Goal: Task Accomplishment & Management: Complete application form

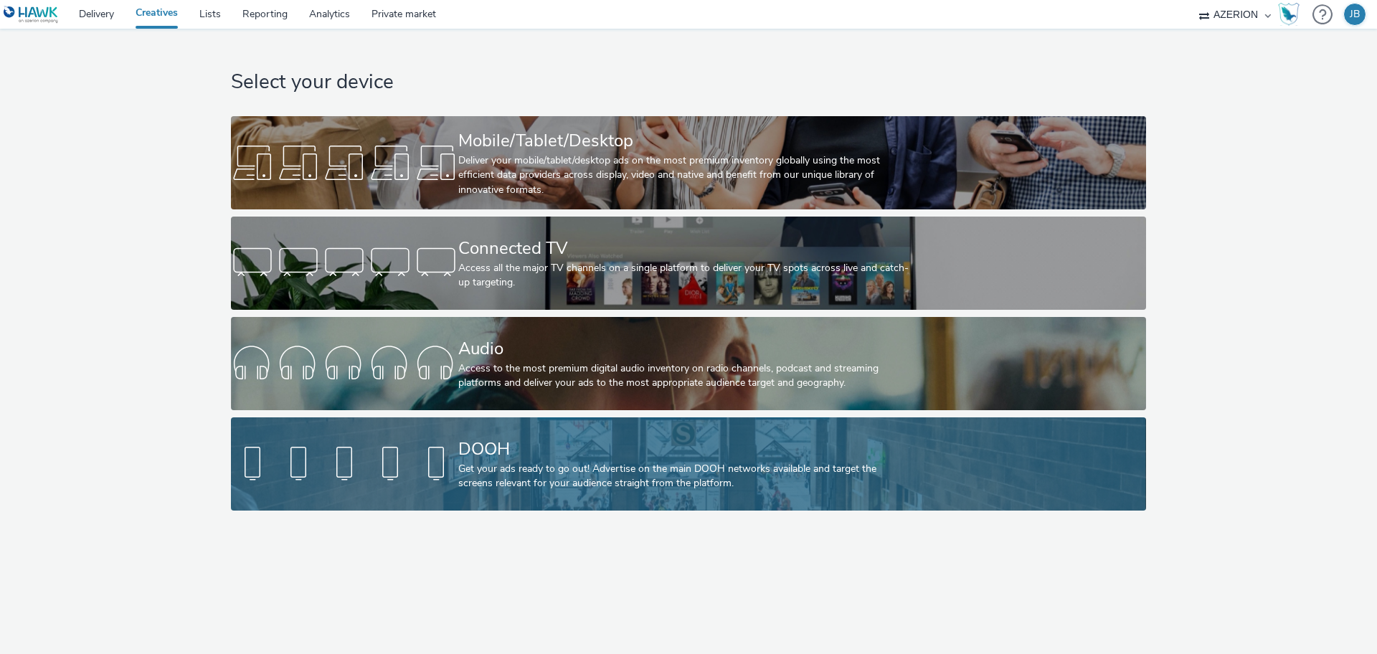
click at [498, 470] on div "Get your ads ready to go out! Advertise on the main DOOH networks available and…" at bounding box center [685, 476] width 455 height 29
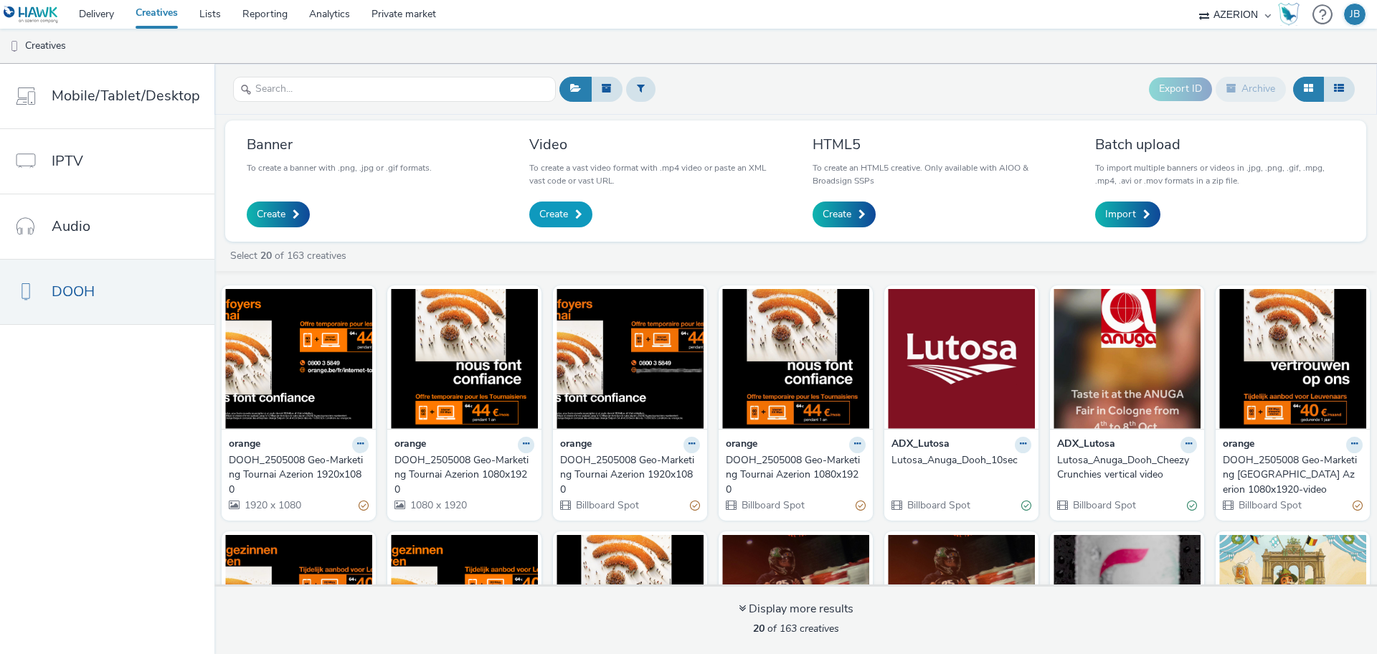
click at [544, 219] on span "Create" at bounding box center [553, 214] width 29 height 14
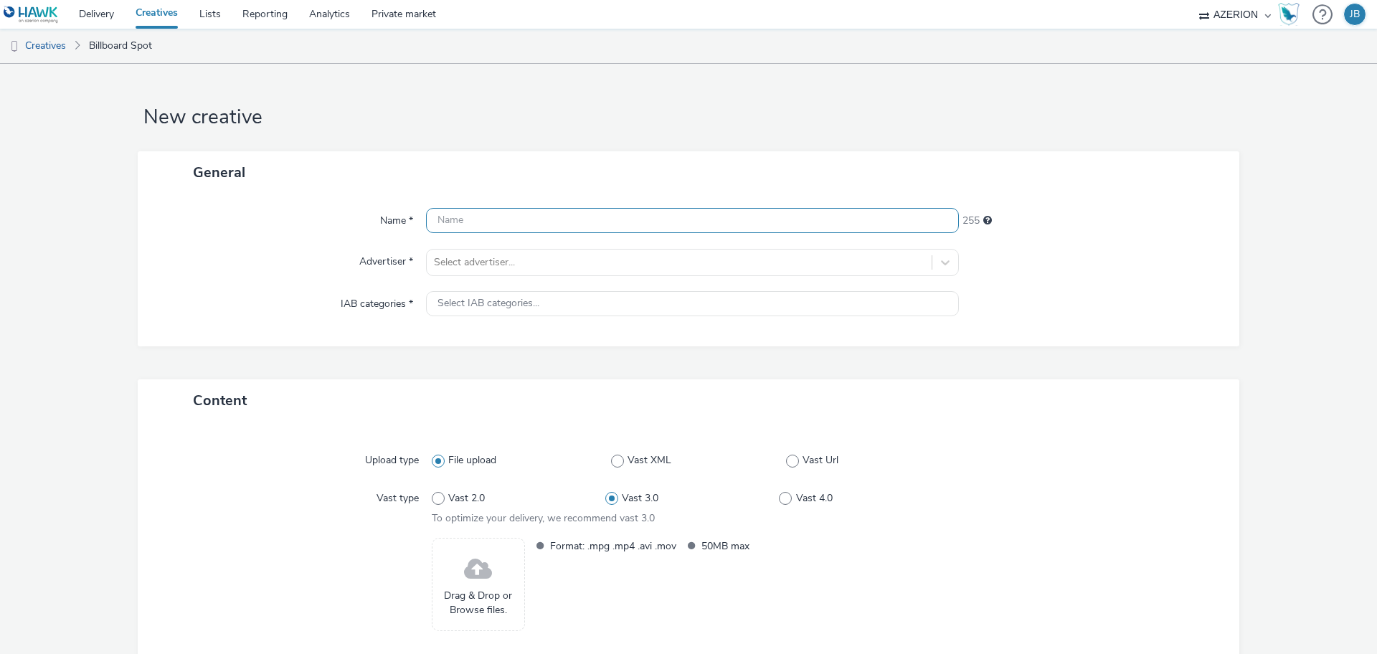
click at [538, 222] on input "text" at bounding box center [692, 220] width 533 height 25
type input "Basic Fit - Coffee"
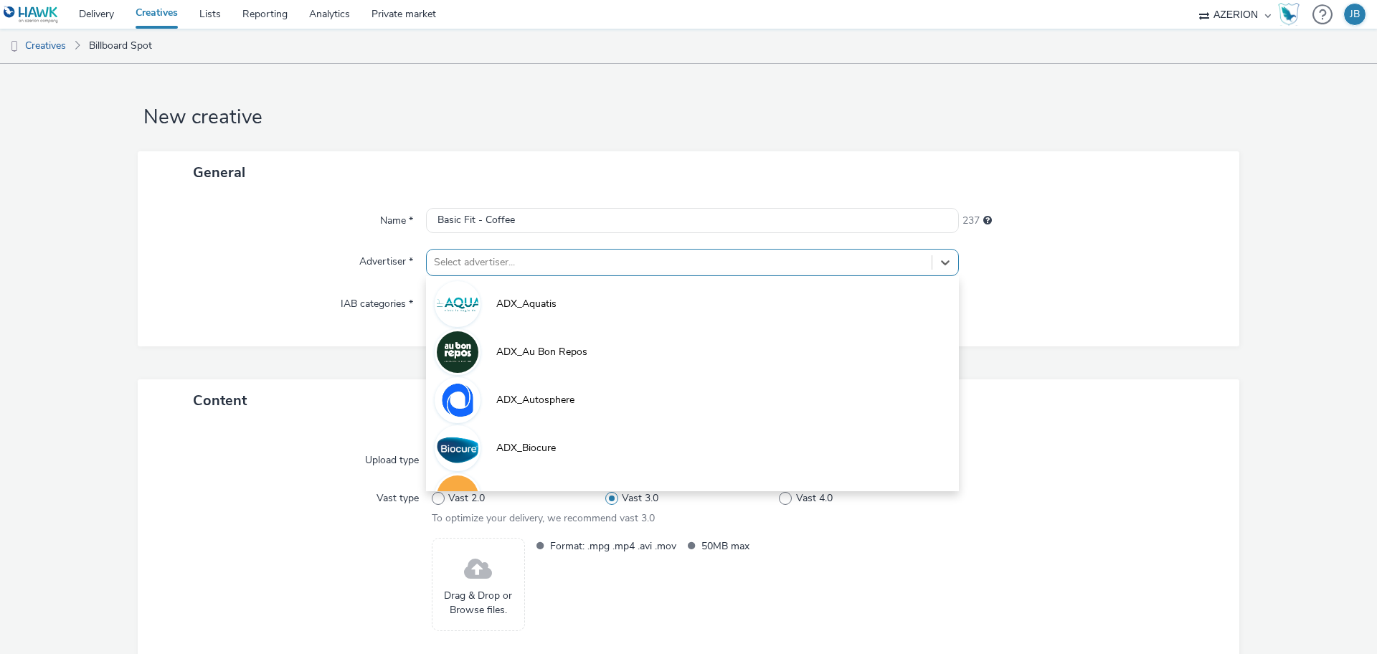
click at [528, 262] on div at bounding box center [679, 262] width 490 height 17
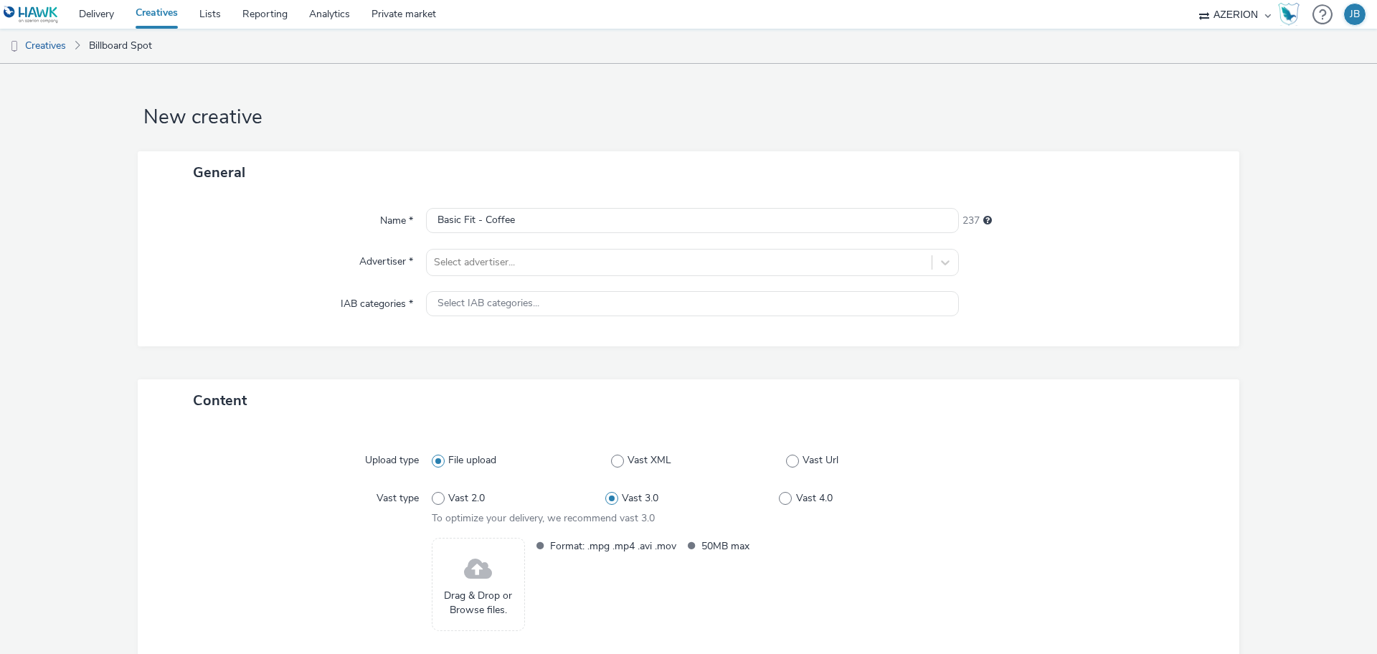
click at [218, 284] on div "Name * Basic Fit - Coffee 237 Advertiser * Select advertiser... IAB categories …" at bounding box center [688, 270] width 1101 height 153
click at [206, 12] on link "Lists" at bounding box center [210, 14] width 43 height 29
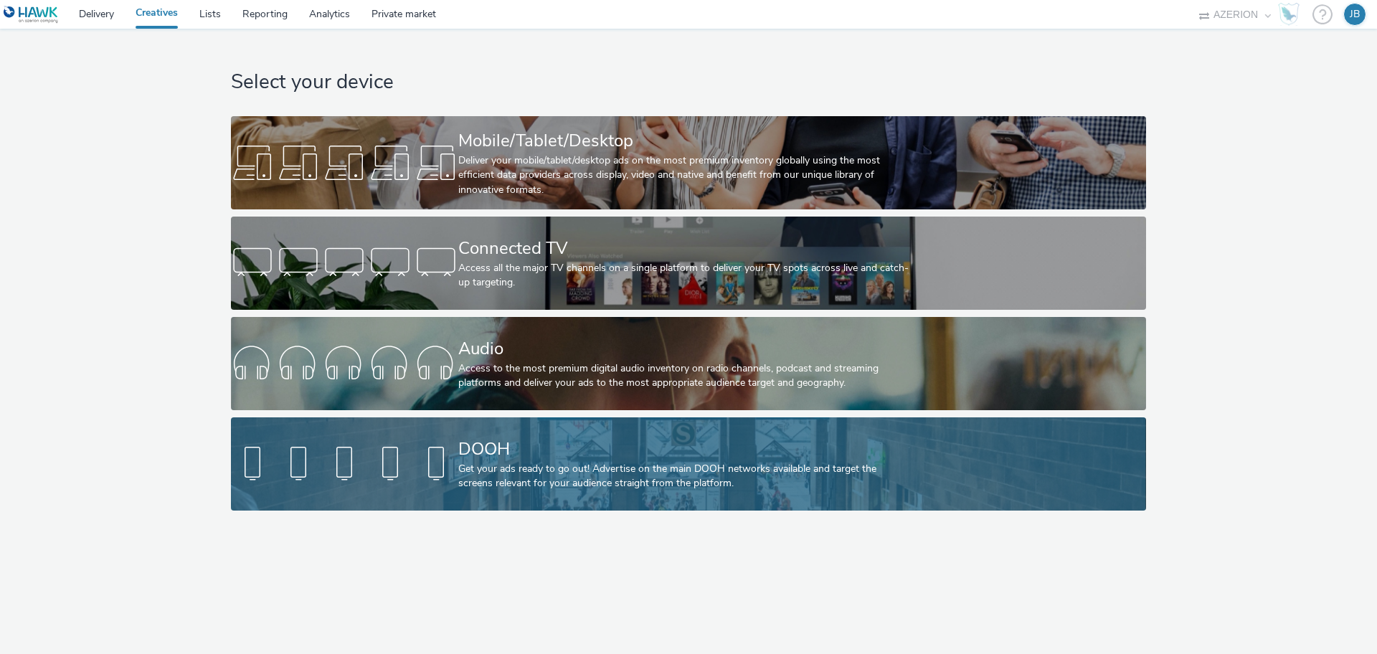
click at [538, 452] on div "DOOH" at bounding box center [685, 449] width 455 height 25
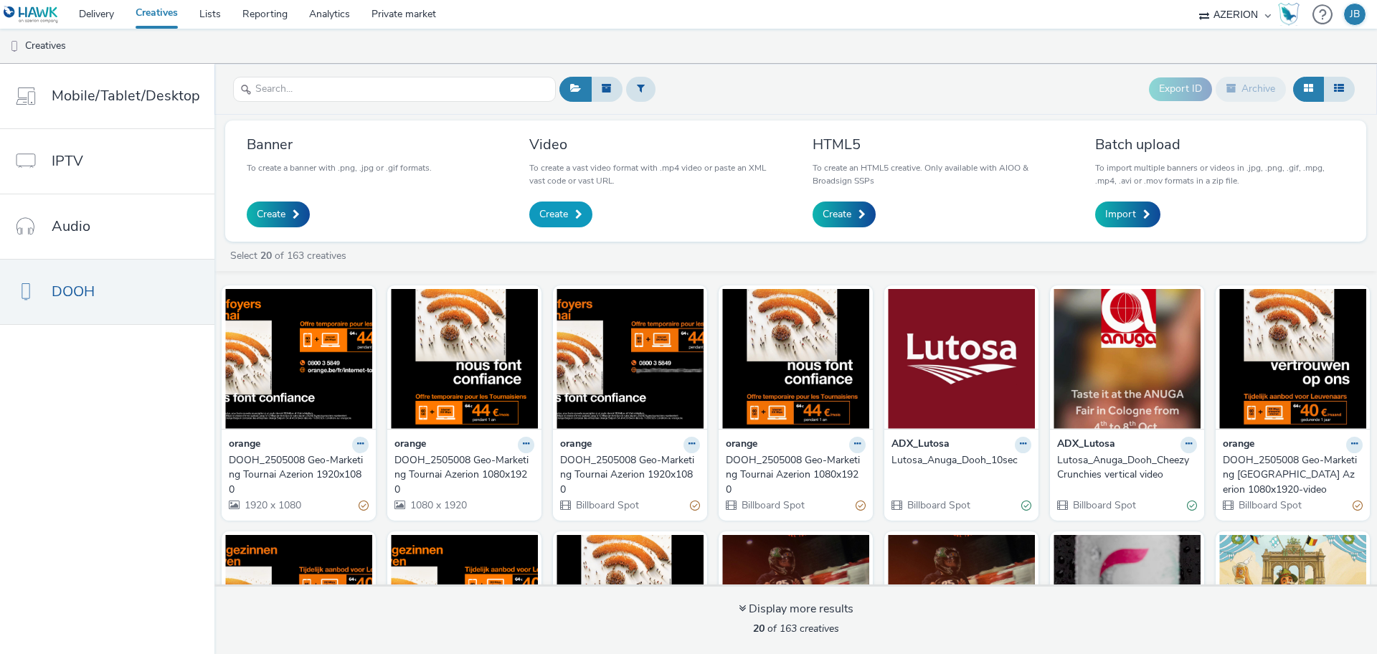
click at [553, 226] on link "Create" at bounding box center [560, 214] width 63 height 26
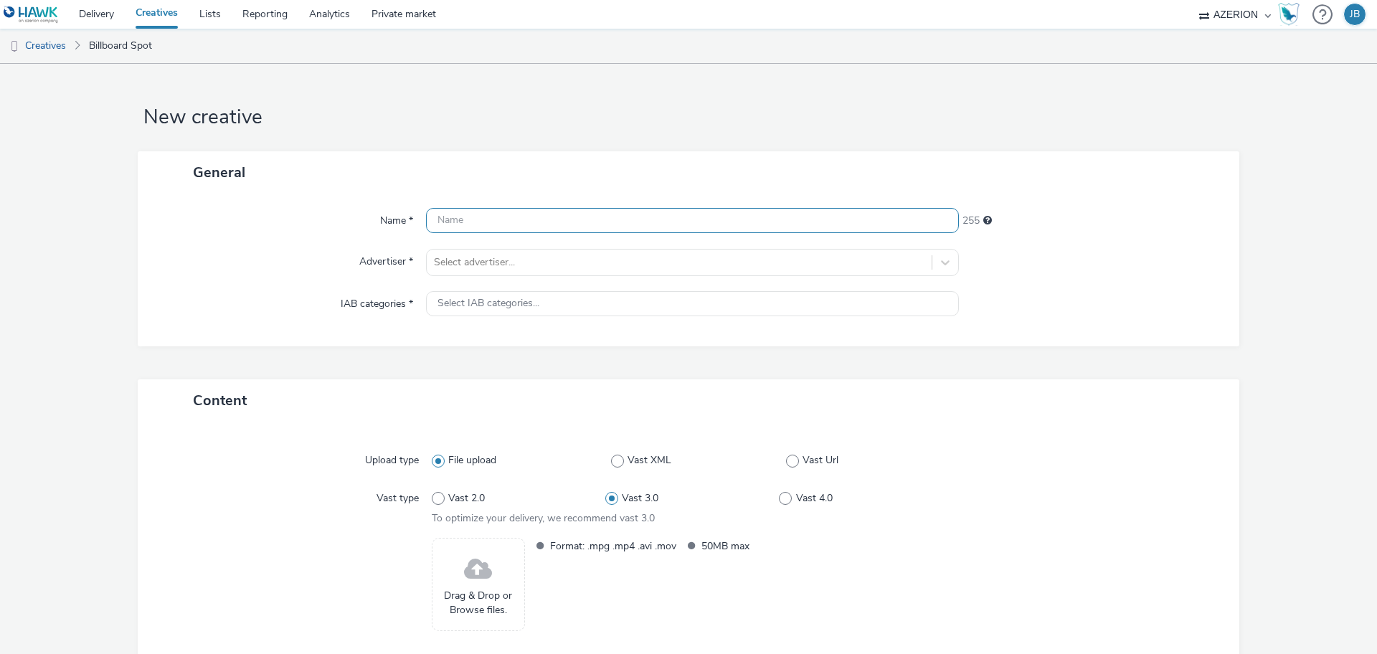
click at [553, 226] on input "text" at bounding box center [692, 220] width 533 height 25
click at [475, 219] on input "Basic-Fit v_ Coffee" at bounding box center [692, 220] width 533 height 25
type input "Basic-Fit _ Coffee"
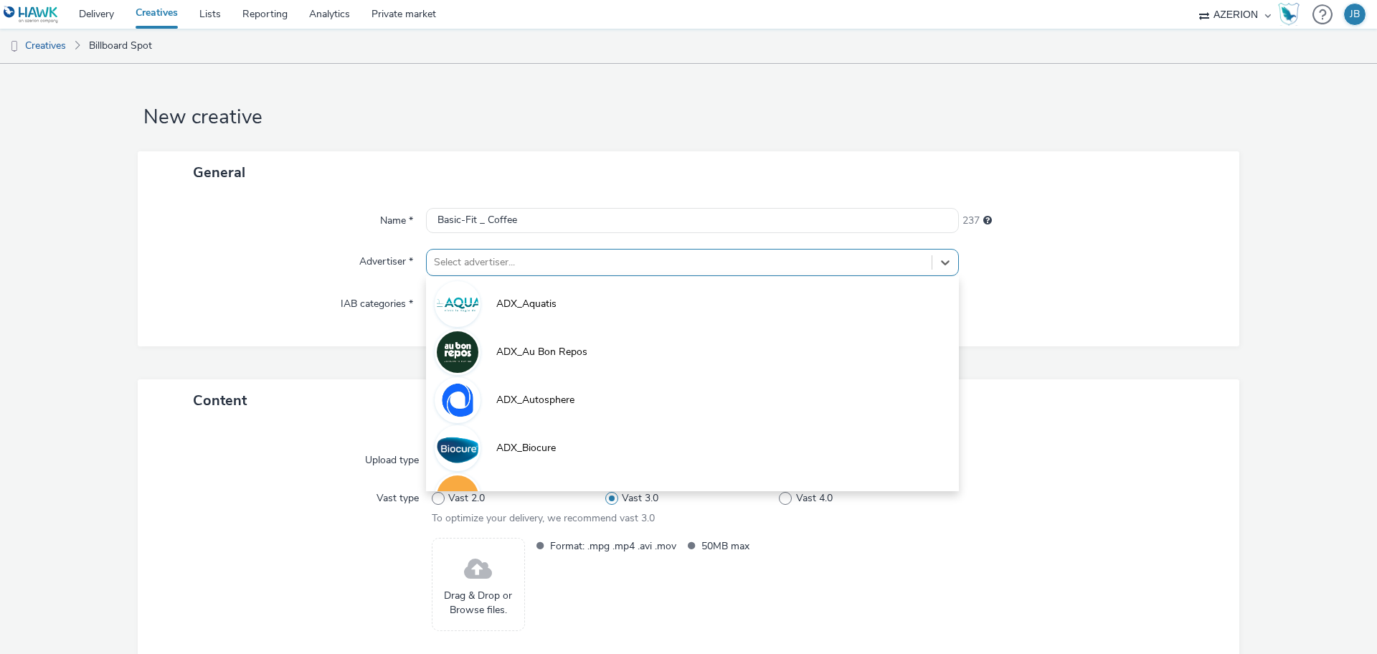
click at [548, 270] on div at bounding box center [679, 262] width 490 height 17
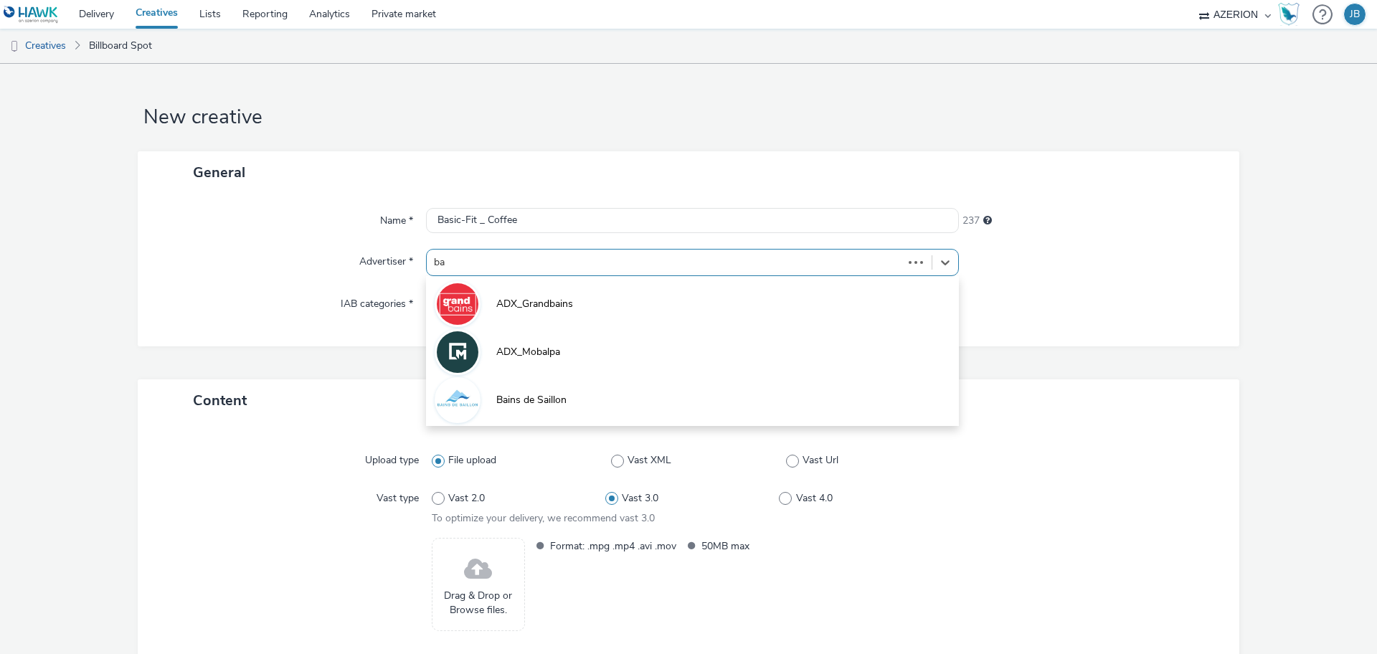
type input "bas"
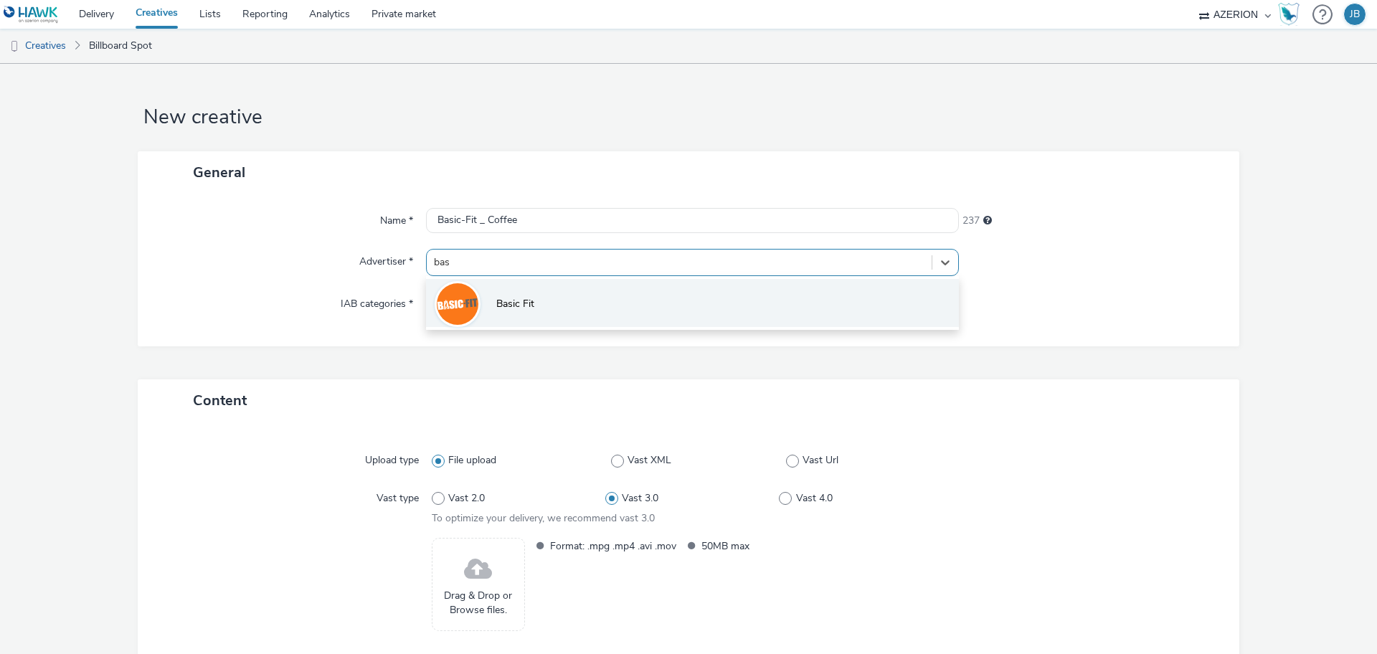
click at [559, 293] on li "Basic Fit" at bounding box center [692, 303] width 533 height 48
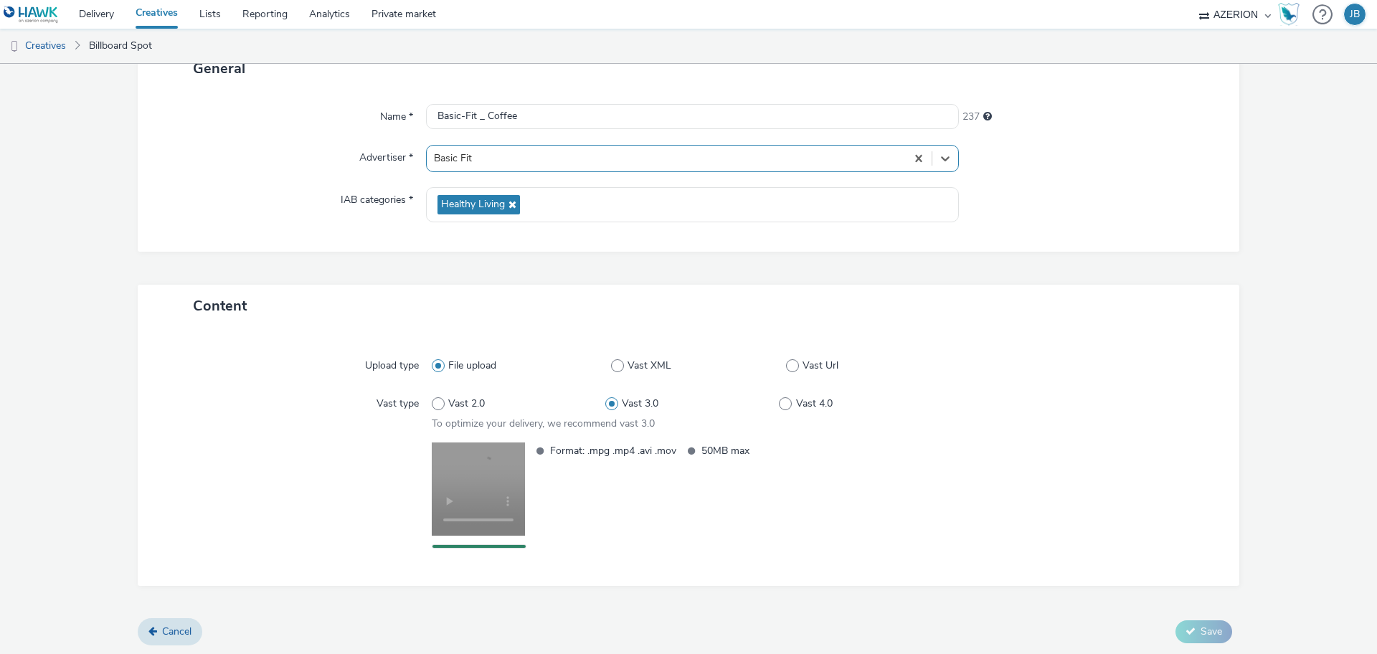
scroll to position [105, 0]
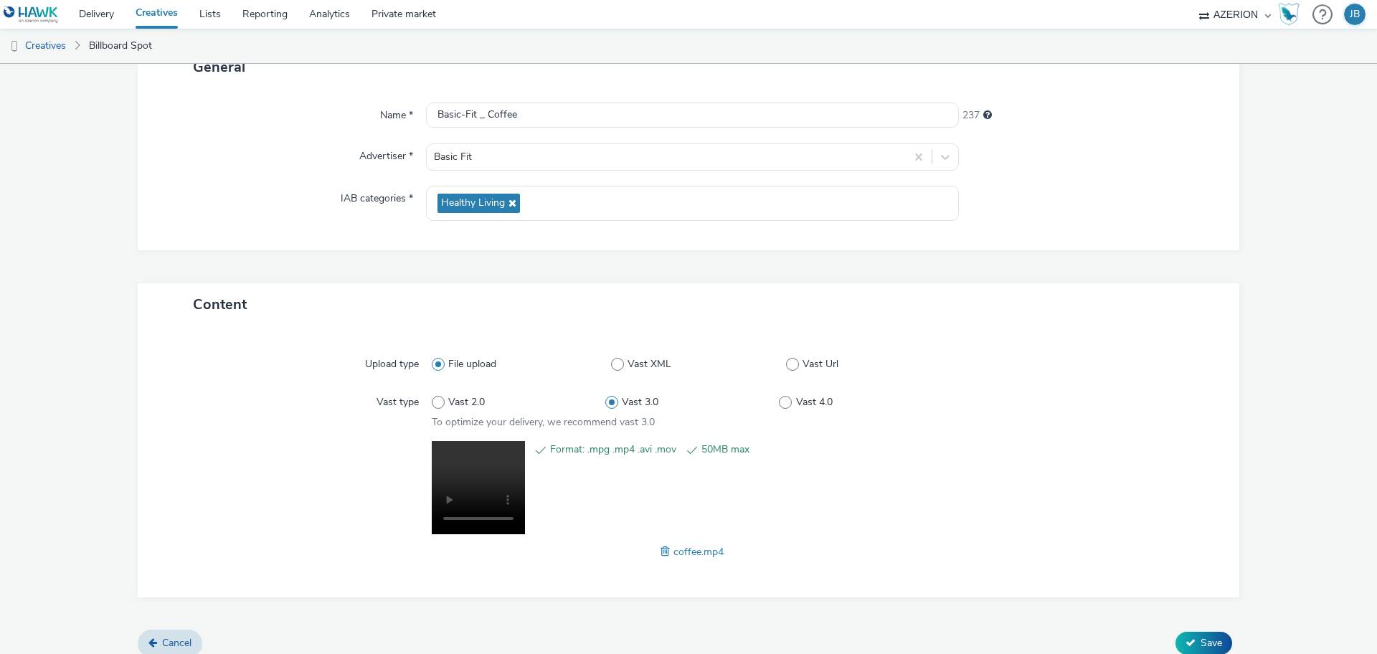
drag, startPoint x: 1205, startPoint y: 635, endPoint x: 1252, endPoint y: 383, distance: 256.8
click at [1252, 383] on form "New creative General Name * Basic-Fit _ Coffee 237 Advertiser * Basic Fit IAB c…" at bounding box center [688, 312] width 1377 height 709
click at [456, 121] on input "Basic-Fit _ Coffee" at bounding box center [692, 115] width 533 height 25
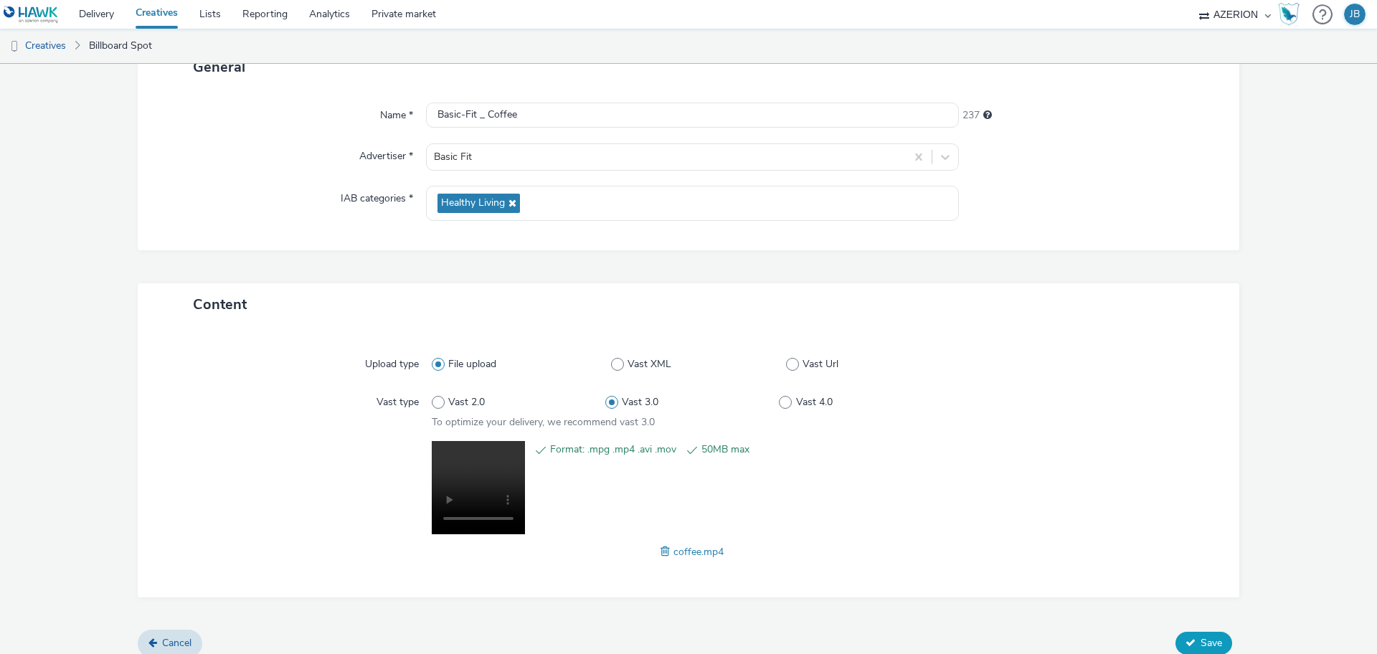
click at [1192, 632] on button "Save" at bounding box center [1203, 643] width 57 height 23
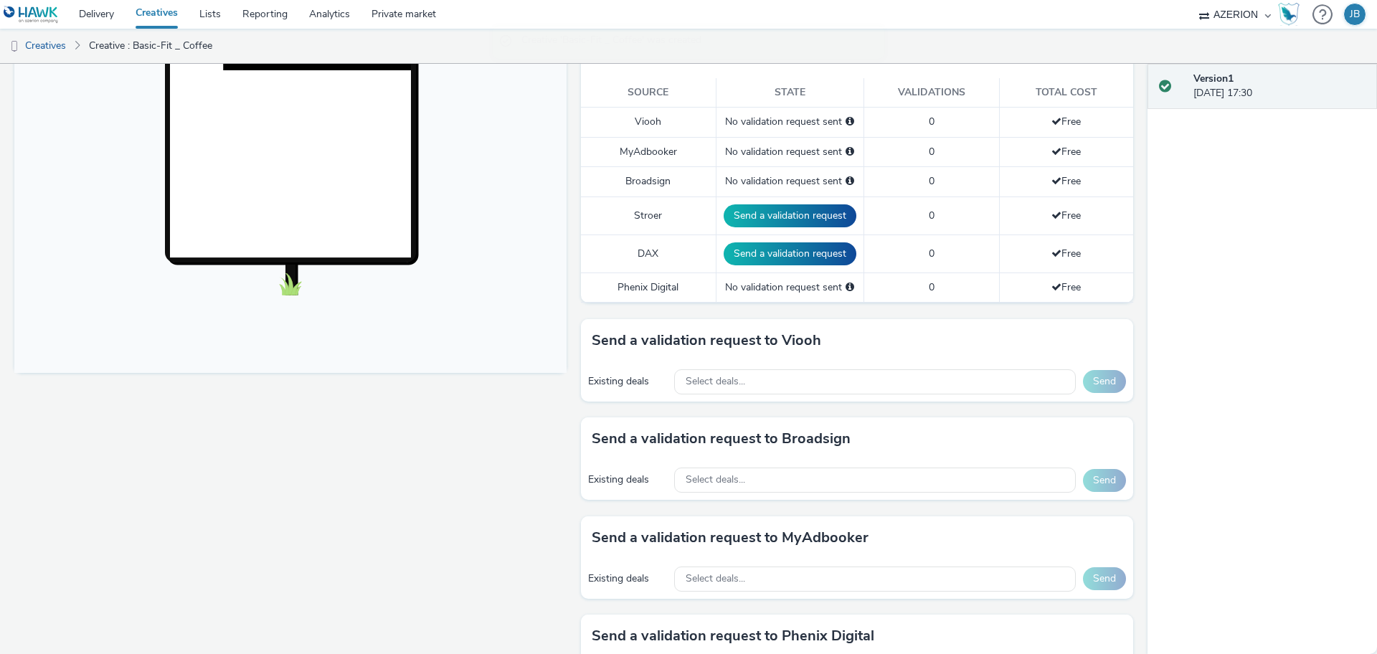
scroll to position [448, 0]
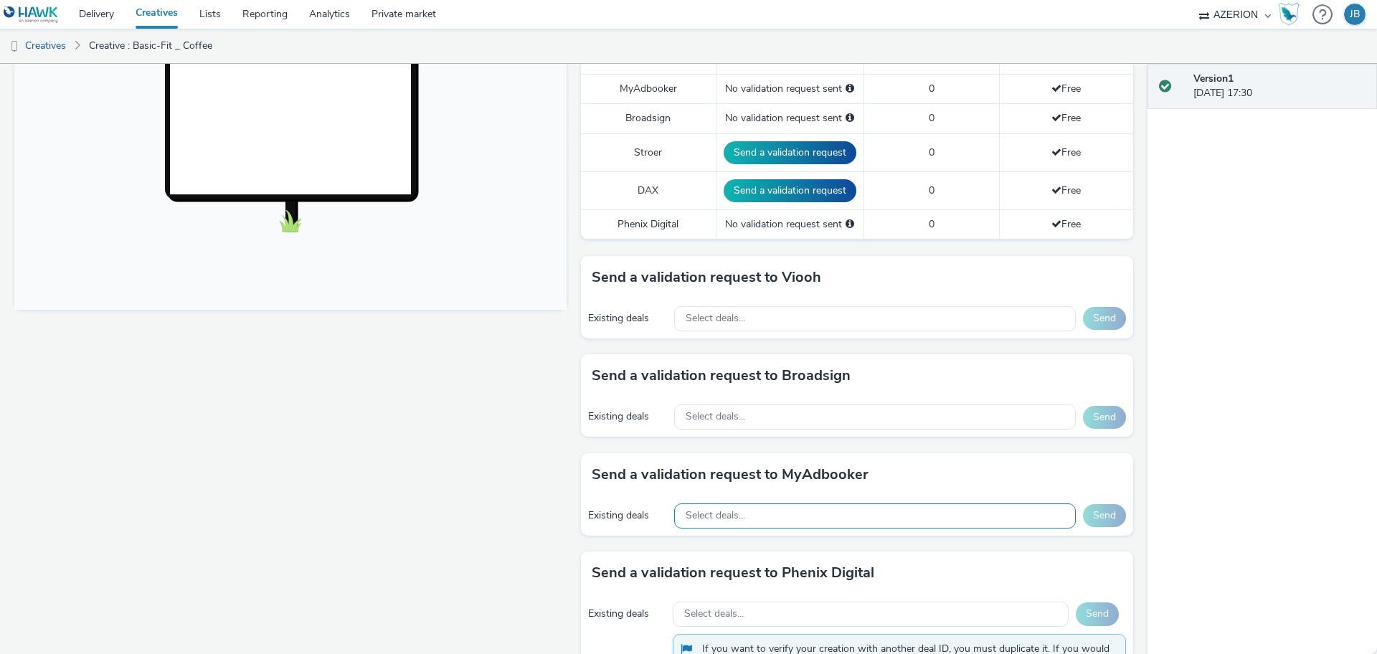
click at [807, 510] on div "Select deals..." at bounding box center [875, 515] width 402 height 25
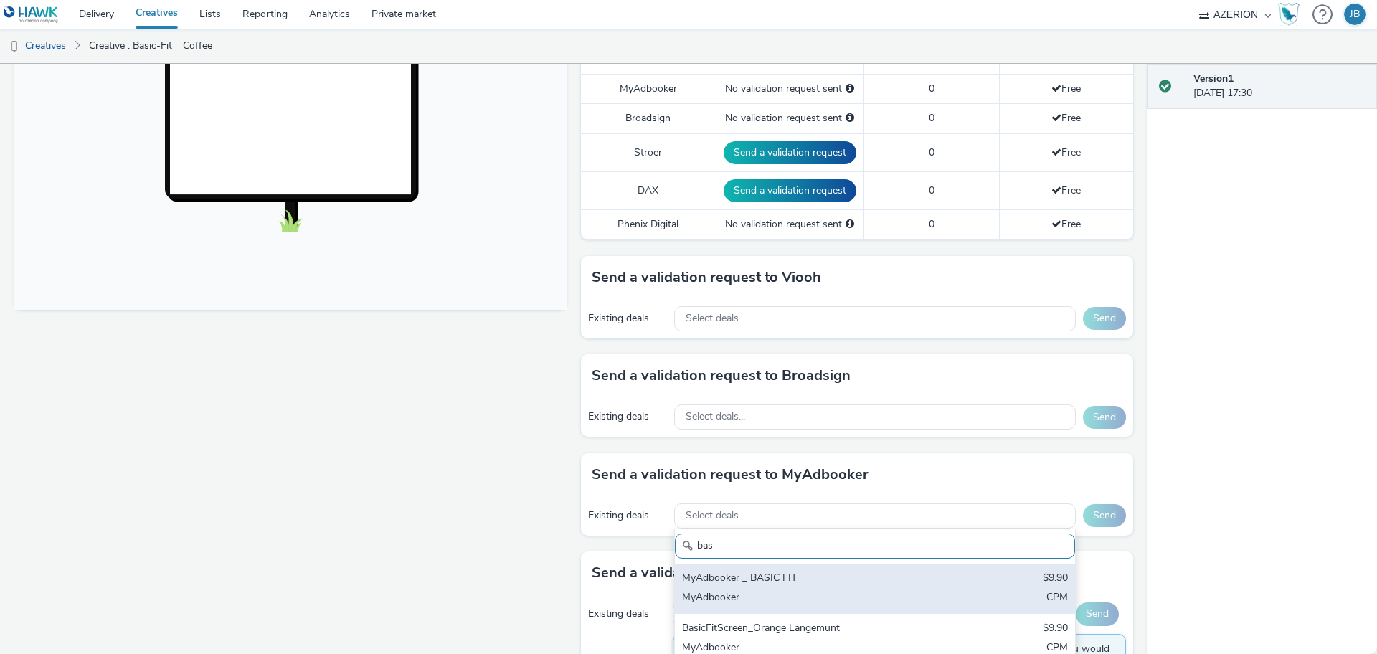
type input "bas"
click at [810, 571] on div "MyAdbooker _ BASIC FIT" at bounding box center [809, 579] width 255 height 16
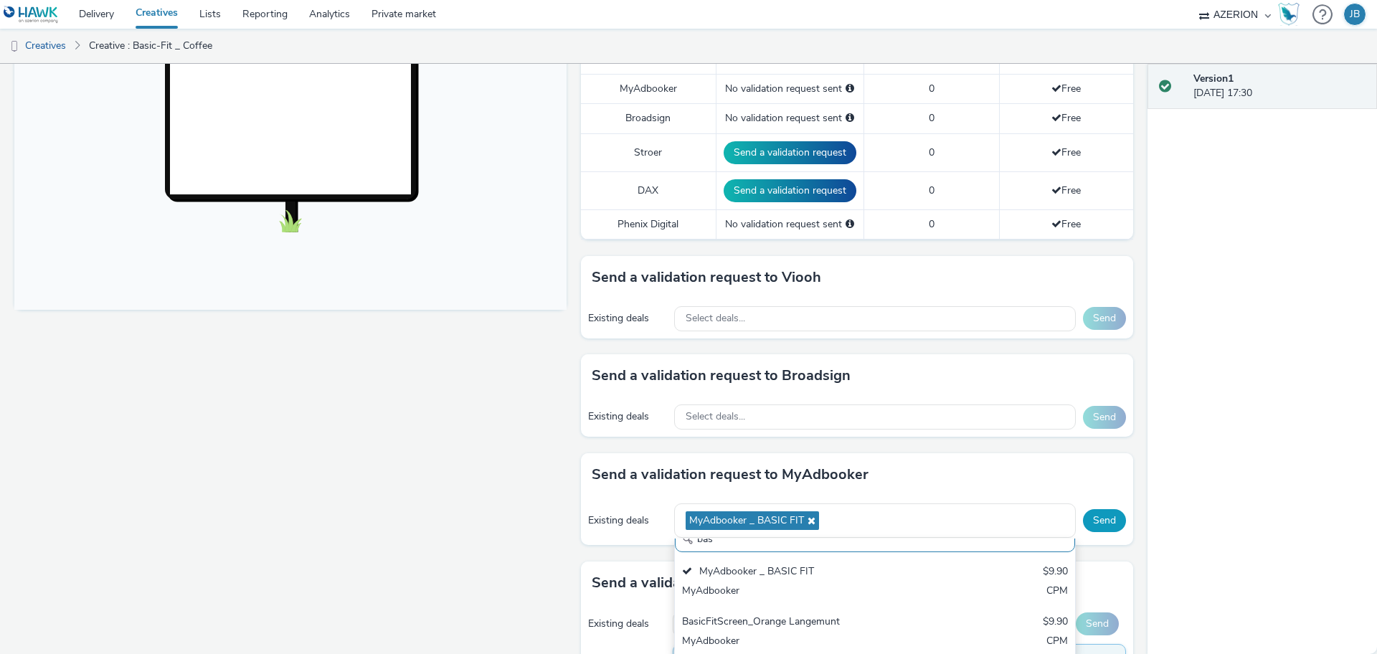
scroll to position [0, 0]
click at [1095, 522] on button "Send" at bounding box center [1104, 520] width 43 height 23
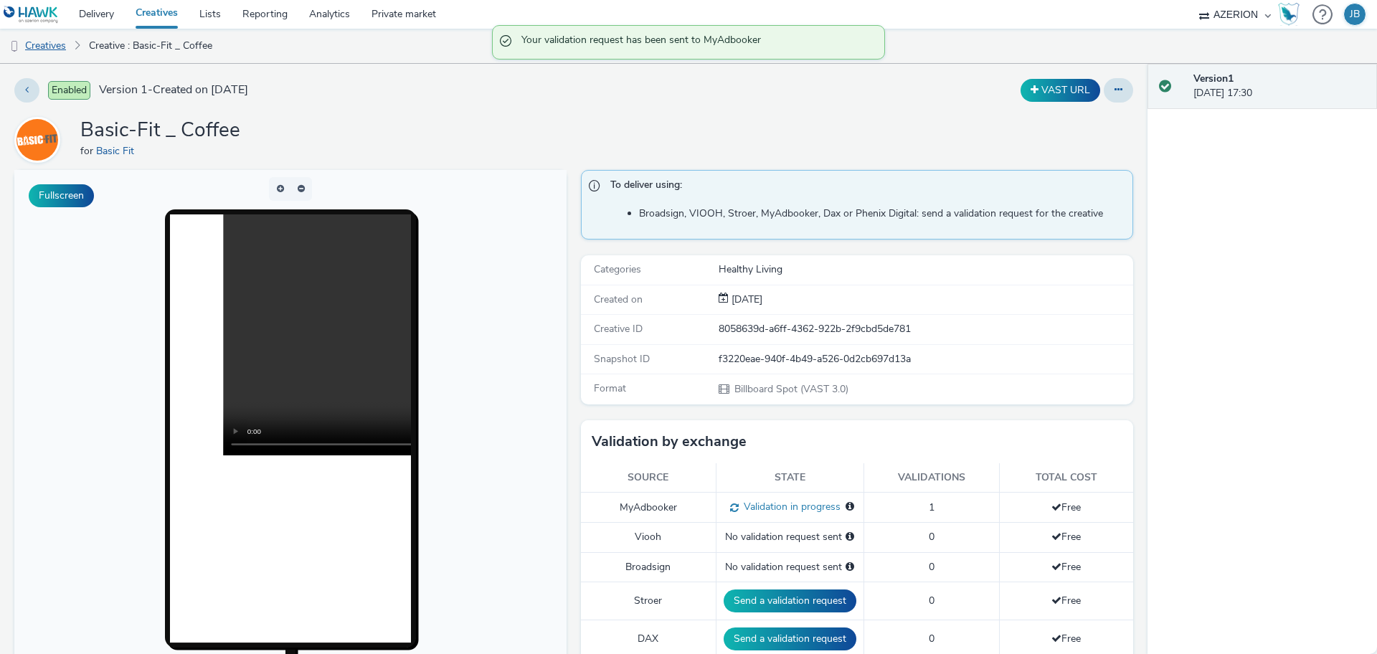
click at [62, 41] on link "Creatives" at bounding box center [36, 46] width 73 height 34
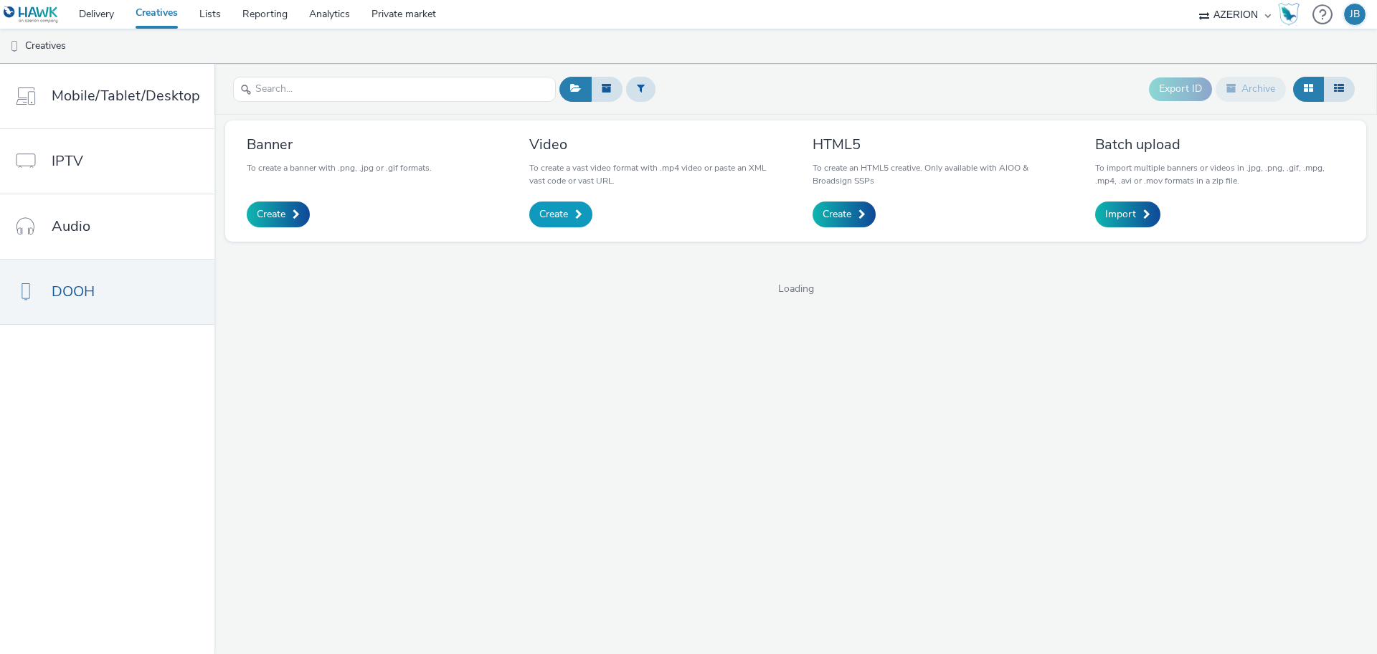
click at [548, 204] on link "Create" at bounding box center [560, 214] width 63 height 26
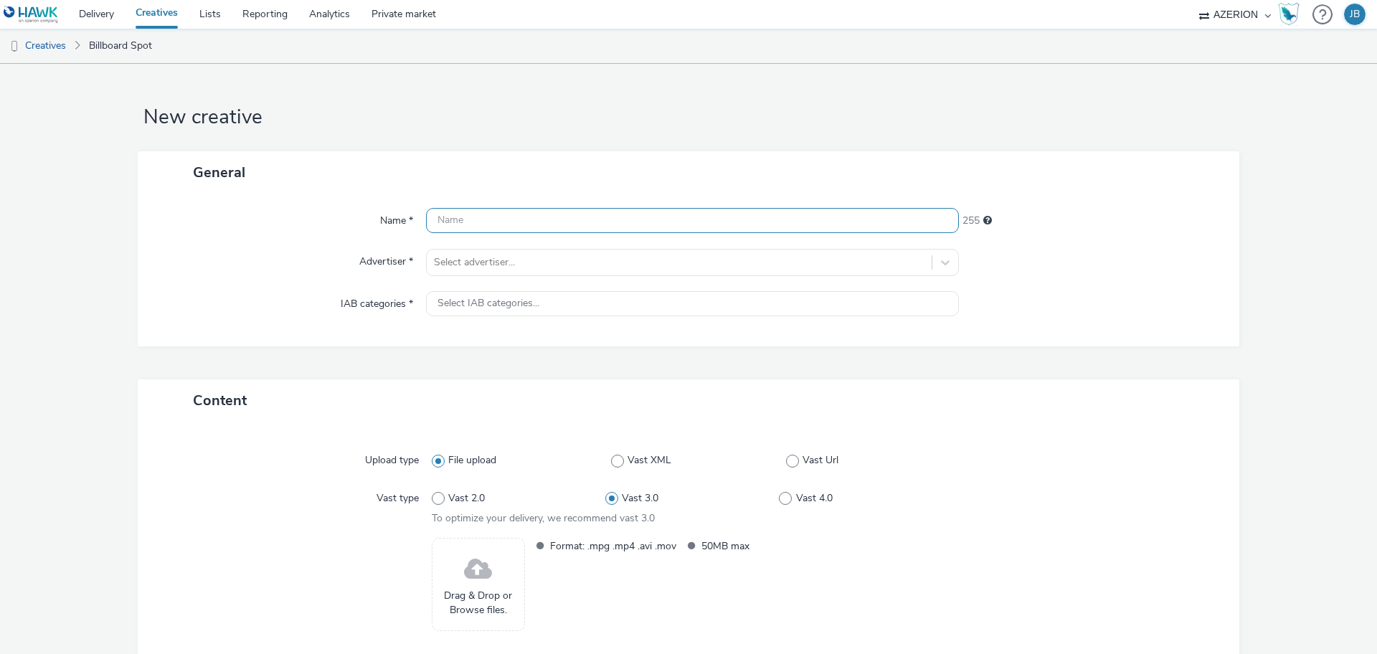
click at [532, 222] on input "text" at bounding box center [692, 220] width 533 height 25
paste input "Basic-Fit _ Coffee"
drag, startPoint x: 488, startPoint y: 219, endPoint x: 542, endPoint y: 219, distance: 53.8
click at [542, 219] on input "Basic-Fit _ Coffee" at bounding box center [692, 220] width 533 height 25
type input "Basic-Fit _ Lunch"
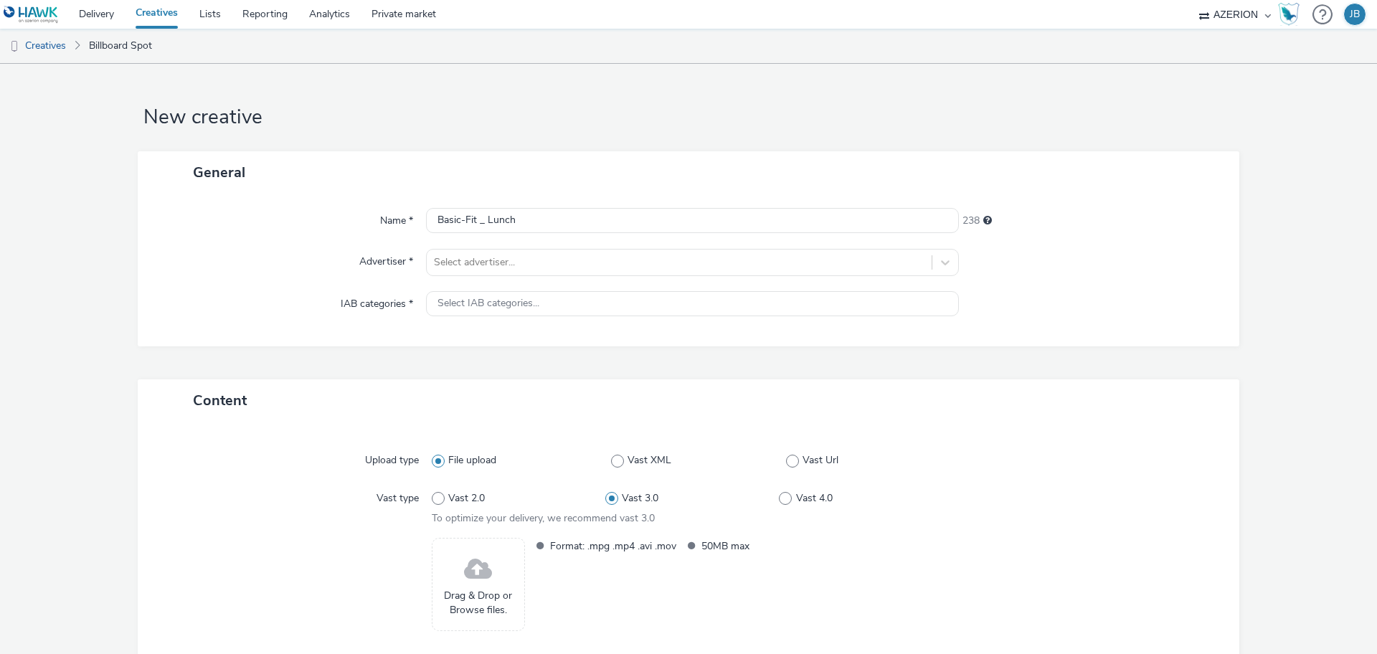
click at [528, 279] on div "Name * Basic-Fit _ Lunch 238 Advertiser * Select advertiser... IAB categories *…" at bounding box center [688, 270] width 1101 height 153
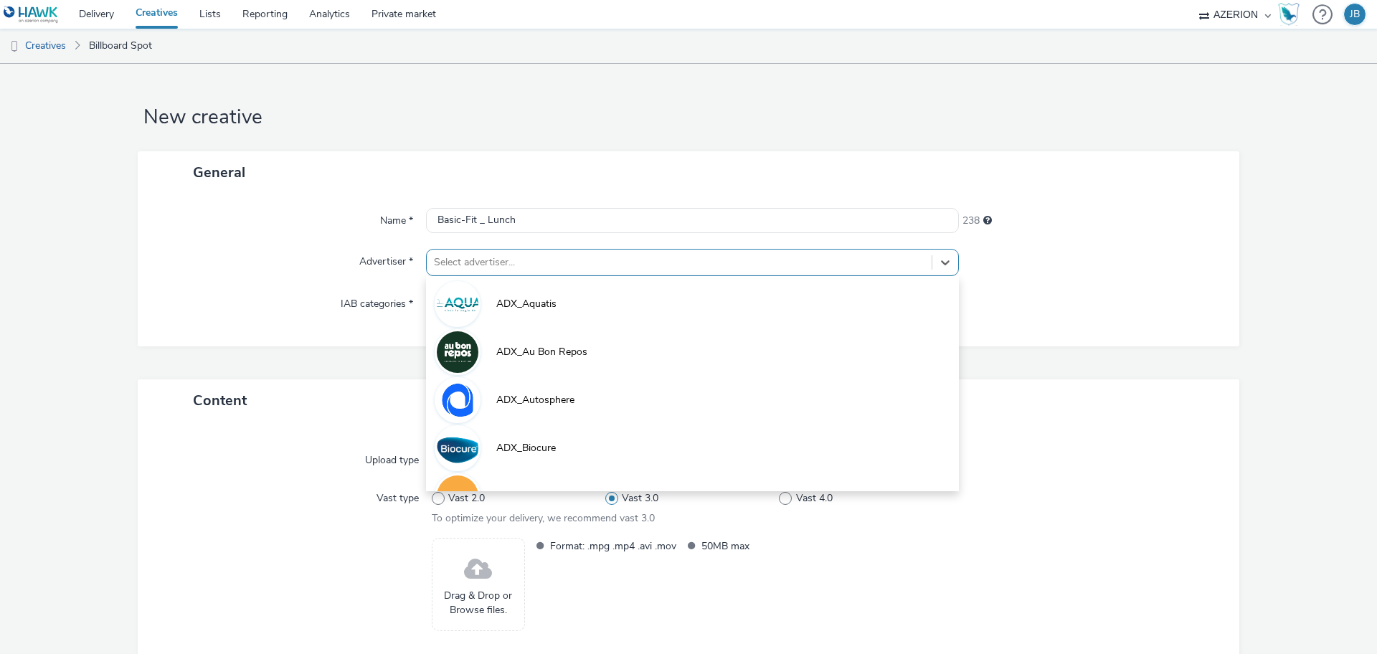
click at [520, 265] on div at bounding box center [679, 262] width 490 height 17
type input "bas"
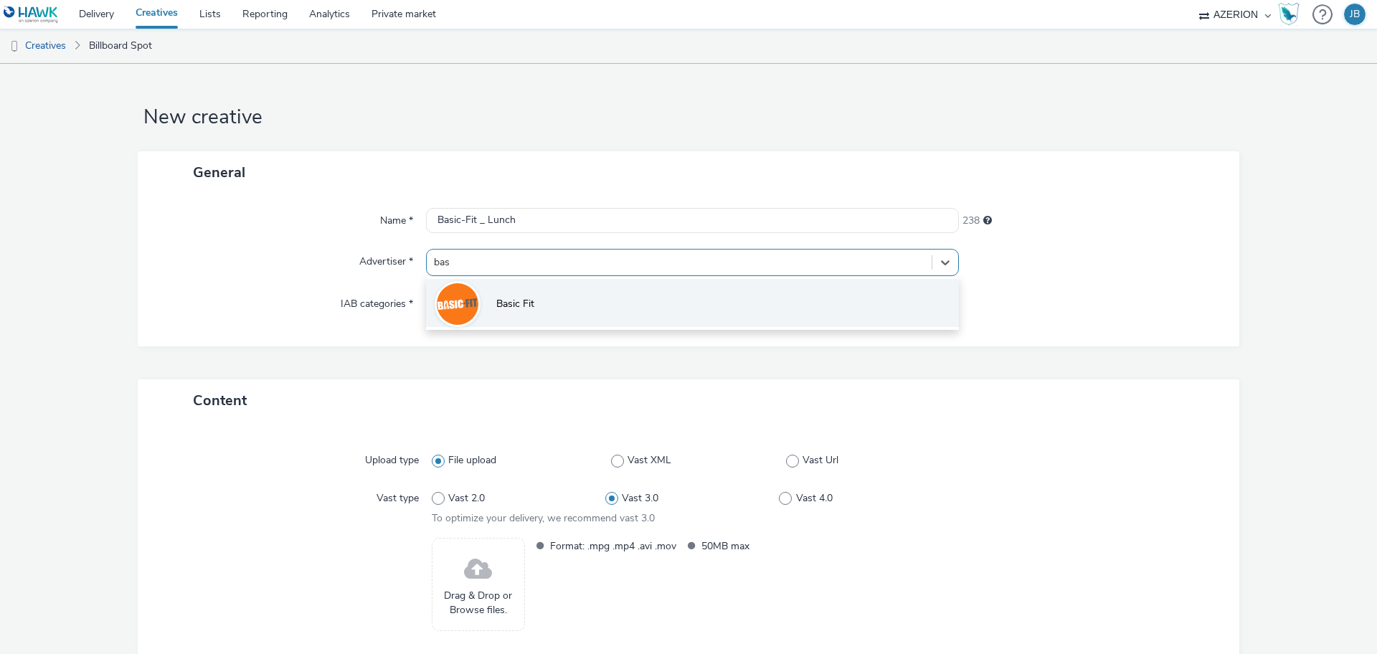
click at [524, 294] on li "Basic Fit" at bounding box center [692, 303] width 533 height 48
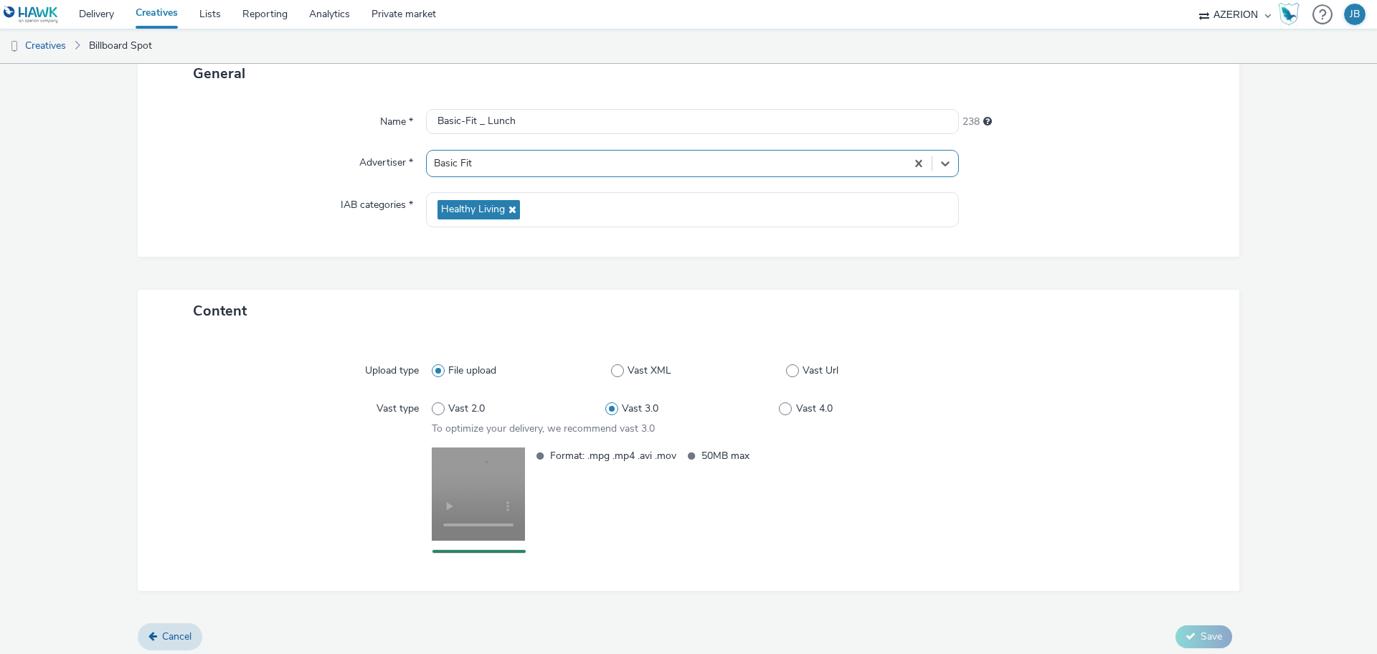
scroll to position [105, 0]
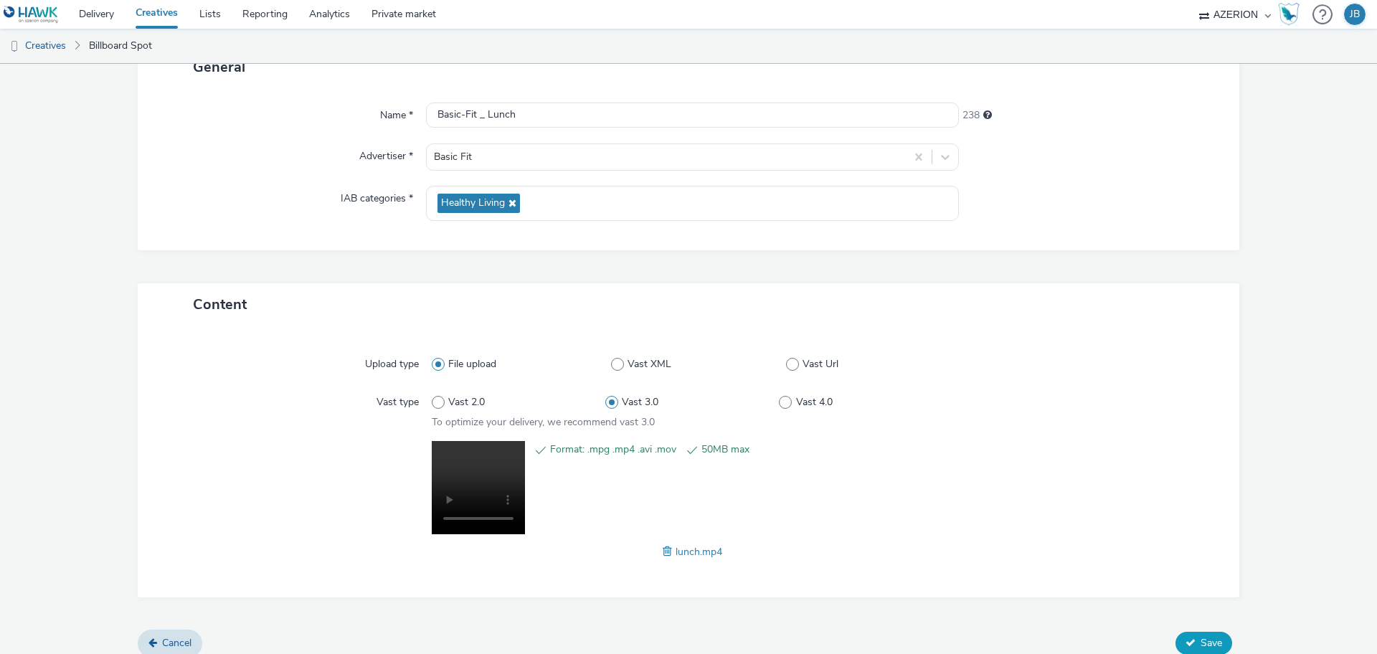
click at [1200, 639] on span "Save" at bounding box center [1211, 643] width 22 height 14
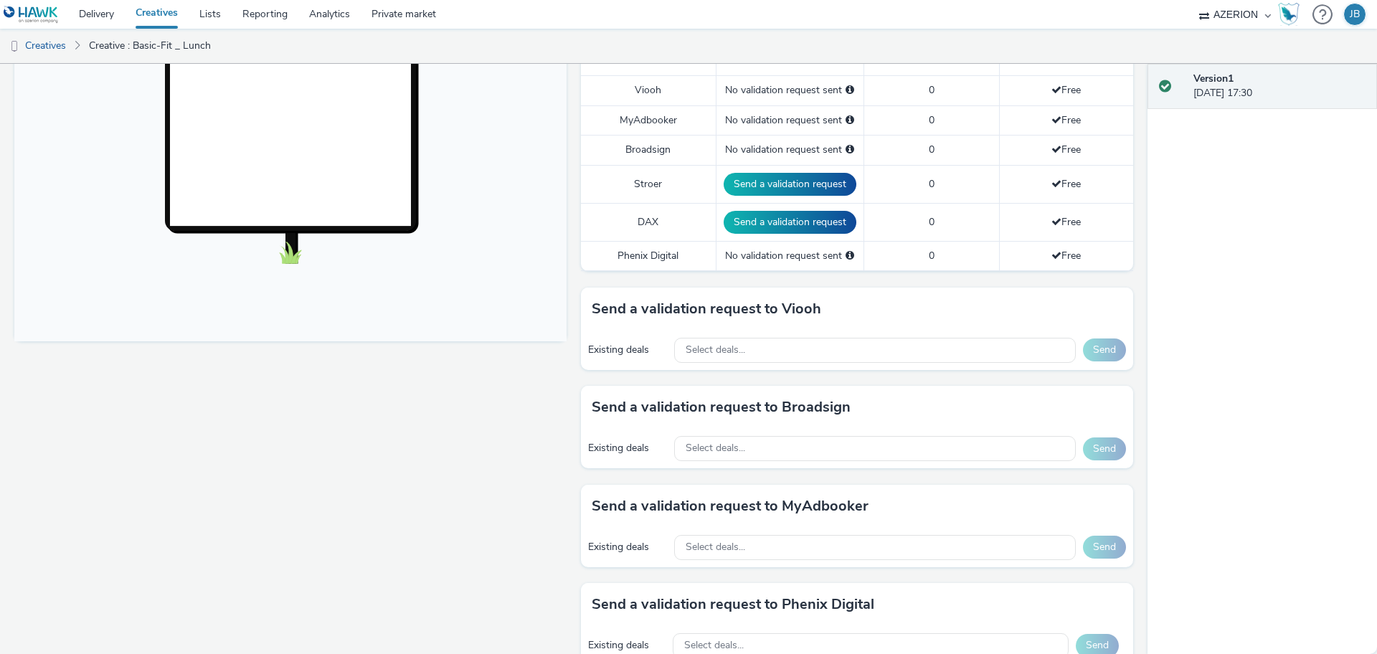
scroll to position [448, 0]
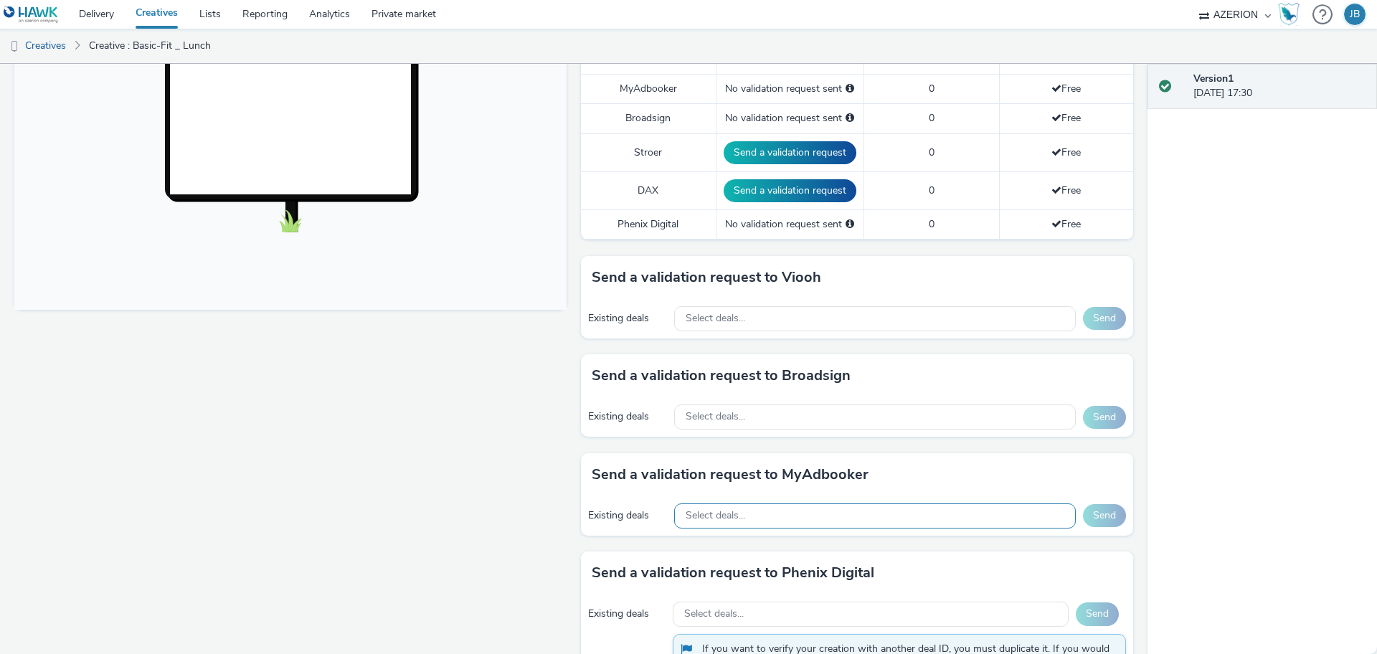
click at [838, 505] on div "Select deals..." at bounding box center [875, 515] width 402 height 25
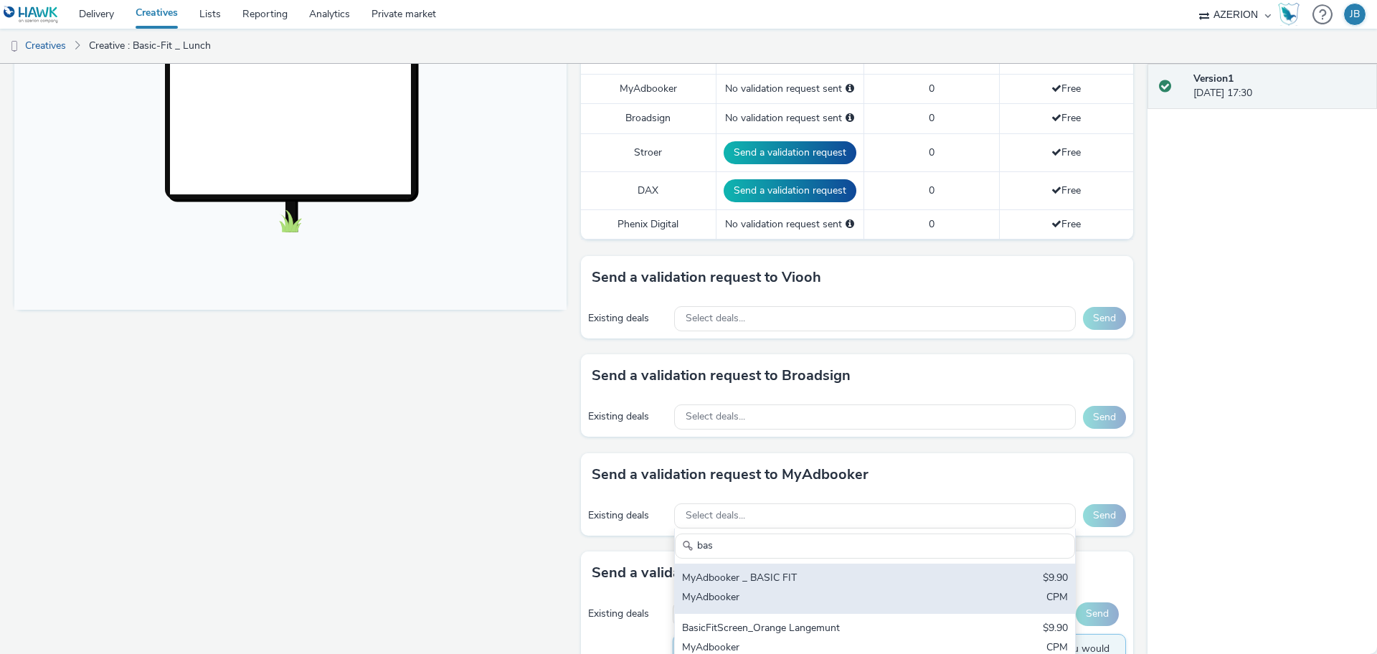
type input "bas"
click at [812, 574] on div "MyAdbooker _ BASIC FIT" at bounding box center [809, 579] width 255 height 16
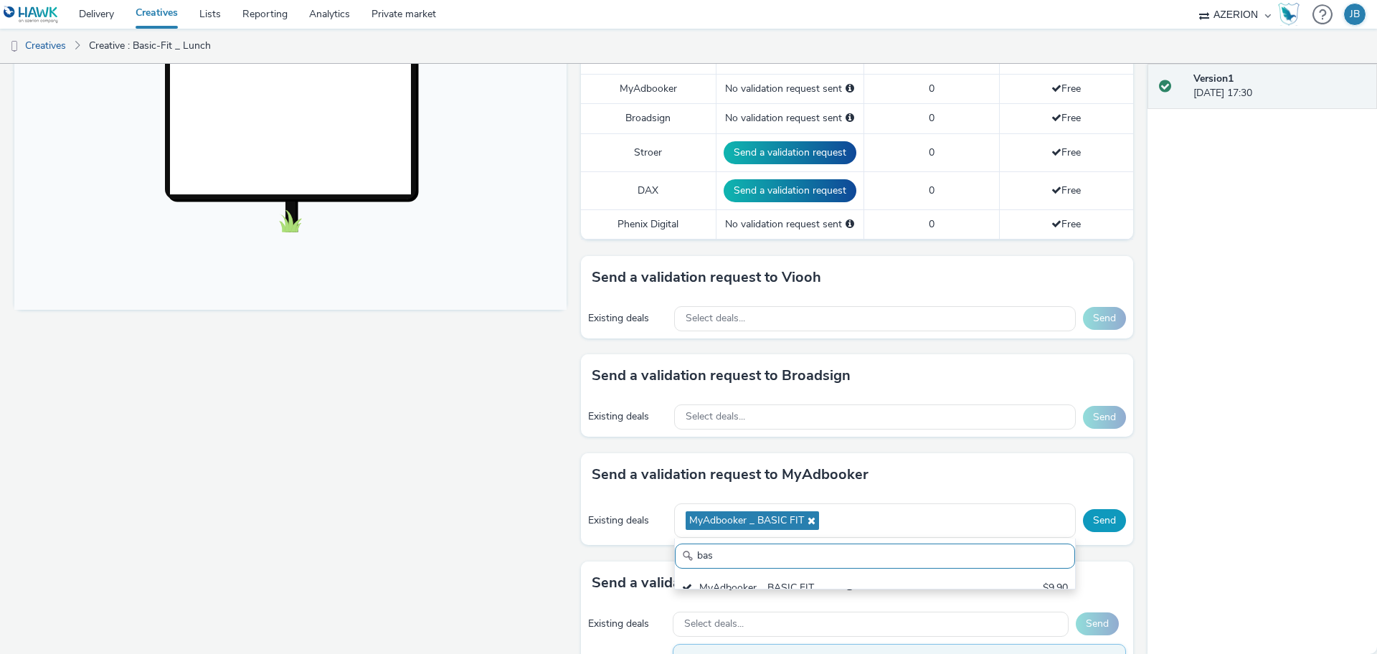
scroll to position [0, 0]
click at [1098, 522] on button "Send" at bounding box center [1104, 520] width 43 height 23
